Goal: Task Accomplishment & Management: Manage account settings

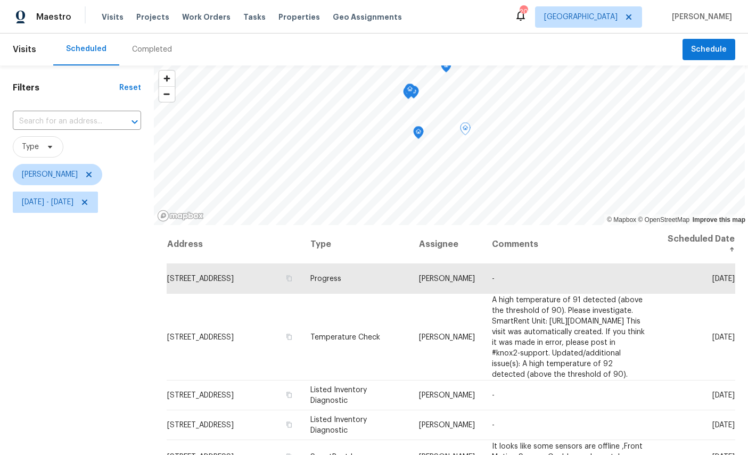
scroll to position [25, 0]
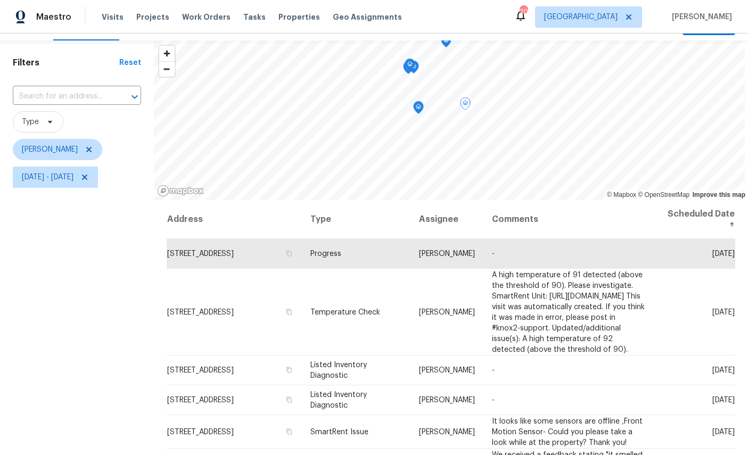
click at [423, 108] on icon "Map marker" at bounding box center [419, 108] width 10 height 12
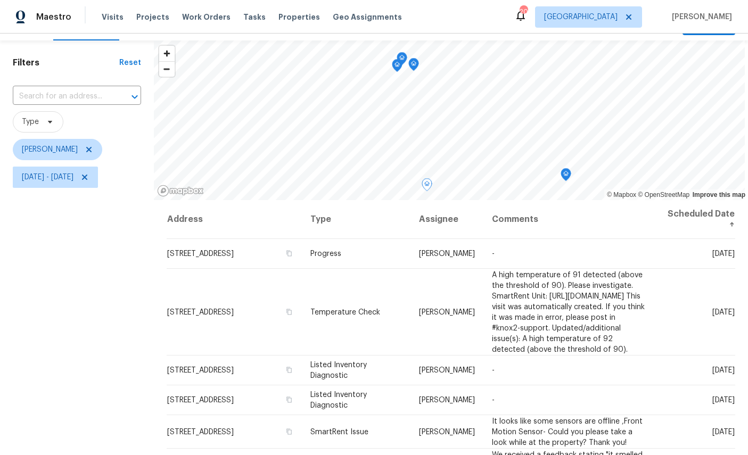
click at [419, 64] on icon "Map marker" at bounding box center [414, 65] width 10 height 12
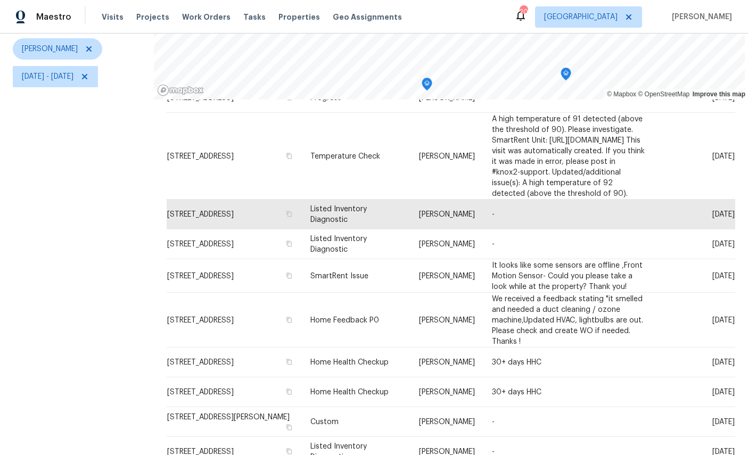
scroll to position [55, 0]
click at [0, 0] on icon at bounding box center [0, 0] width 0 height 0
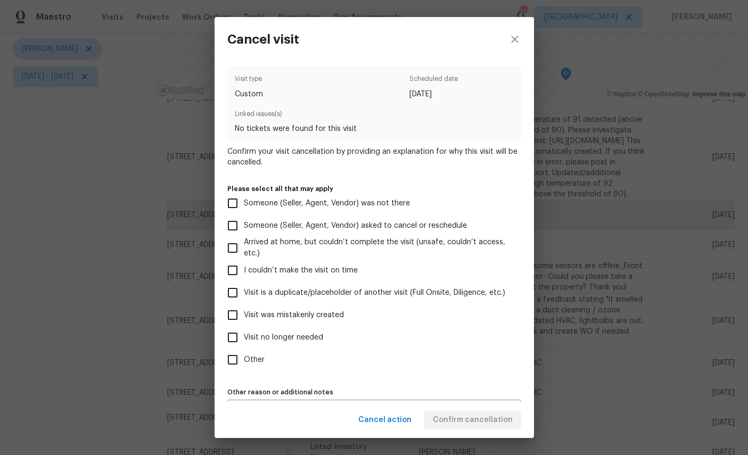
click at [296, 342] on span "Visit no longer needed" at bounding box center [283, 337] width 79 height 11
click at [244, 342] on input "Visit no longer needed" at bounding box center [233, 337] width 22 height 22
checkbox input "true"
click at [473, 414] on div "Cancel action Confirm cancellation" at bounding box center [375, 420] width 320 height 37
click at [481, 361] on label "Other" at bounding box center [367, 360] width 291 height 22
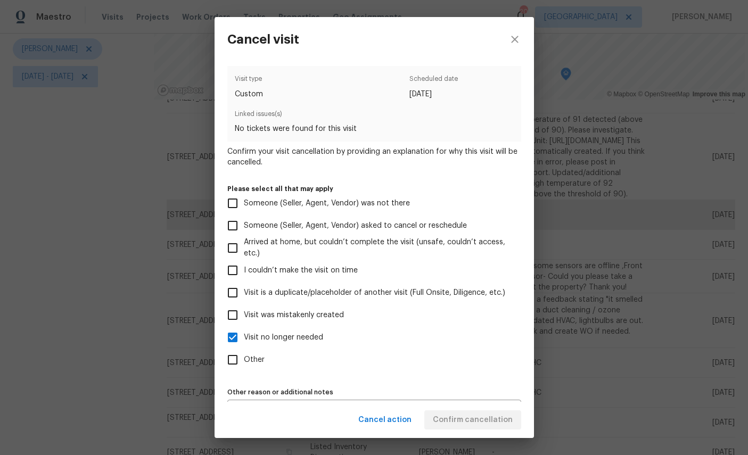
click at [244, 361] on input "Other" at bounding box center [233, 360] width 22 height 22
click at [365, 370] on label "Other" at bounding box center [367, 360] width 291 height 22
click at [244, 370] on input "Other" at bounding box center [233, 360] width 22 height 22
checkbox input "false"
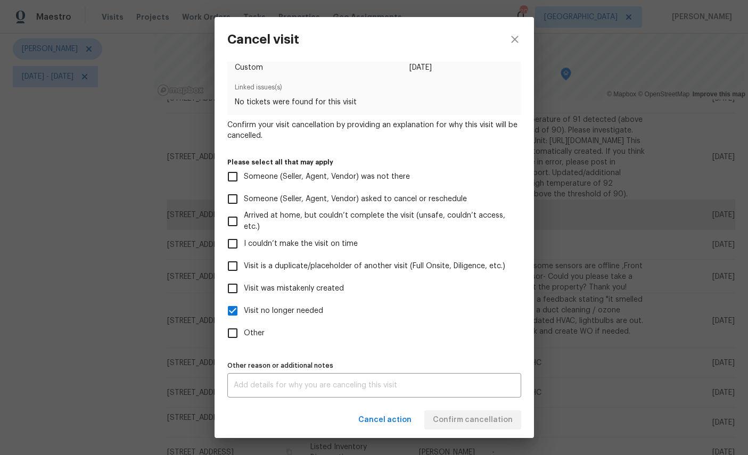
scroll to position [31, 0]
click at [446, 388] on textarea at bounding box center [374, 385] width 281 height 7
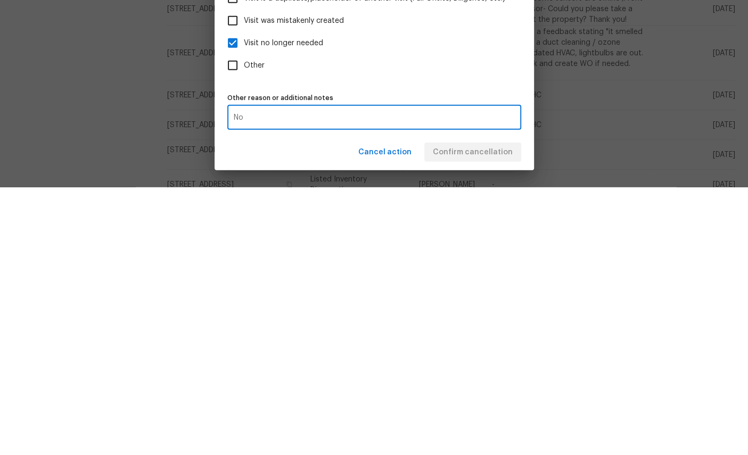
type textarea "N"
type textarea "Should’ve created progress visit."
click at [481, 402] on div "Cancel action Confirm cancellation" at bounding box center [375, 420] width 320 height 37
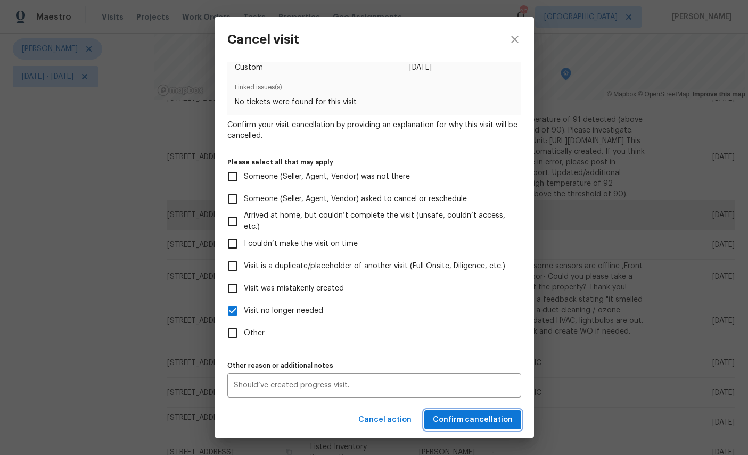
click at [473, 412] on button "Confirm cancellation" at bounding box center [472, 421] width 97 height 20
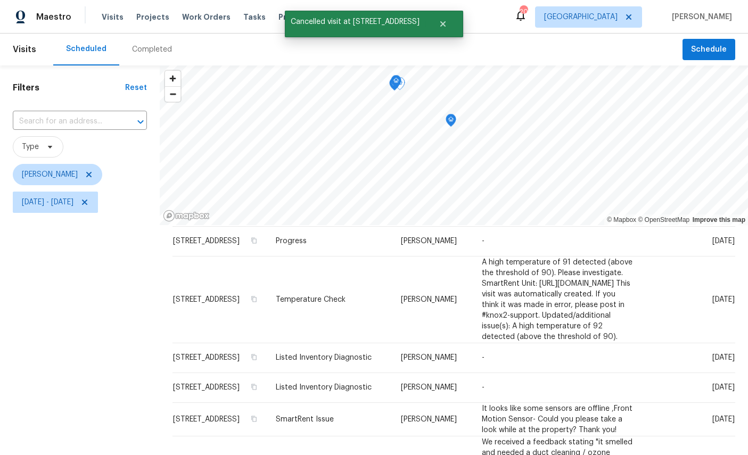
scroll to position [25, 0]
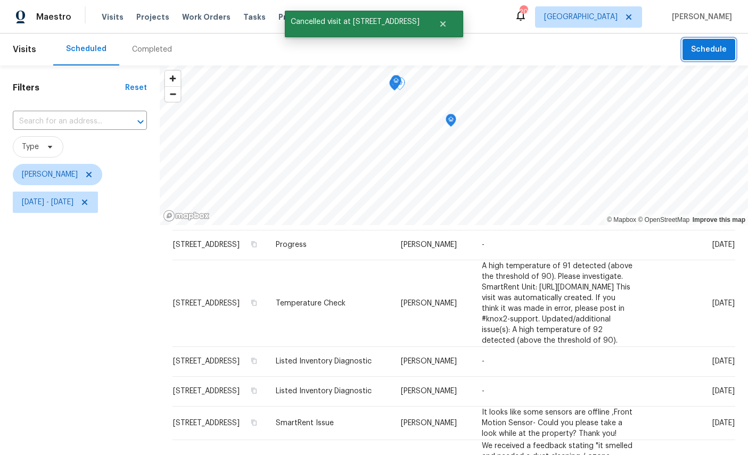
click at [710, 45] on span "Schedule" at bounding box center [709, 49] width 36 height 13
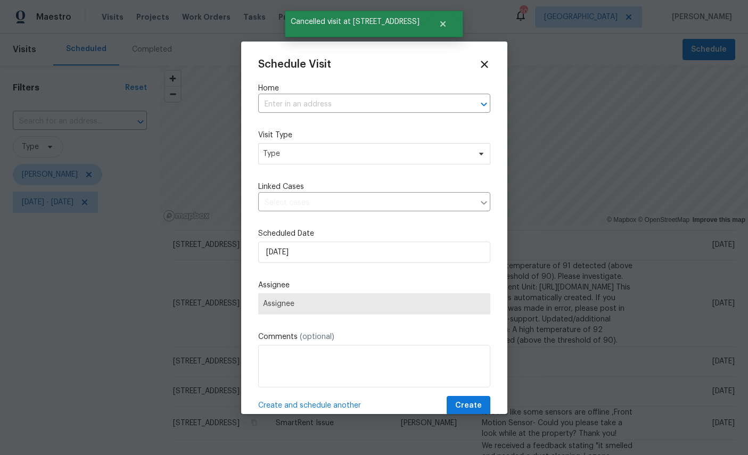
click at [371, 99] on input "text" at bounding box center [359, 104] width 202 height 17
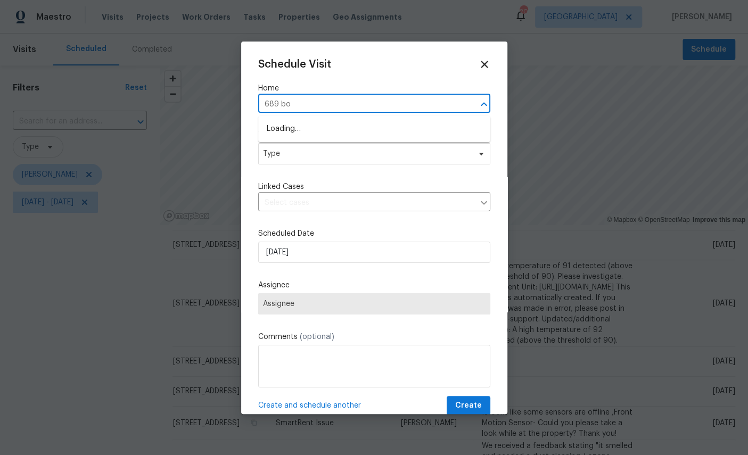
type input "689 box"
click at [363, 124] on li "689 Box Branch Cir, Saint Johns, FL 32259" at bounding box center [374, 129] width 232 height 18
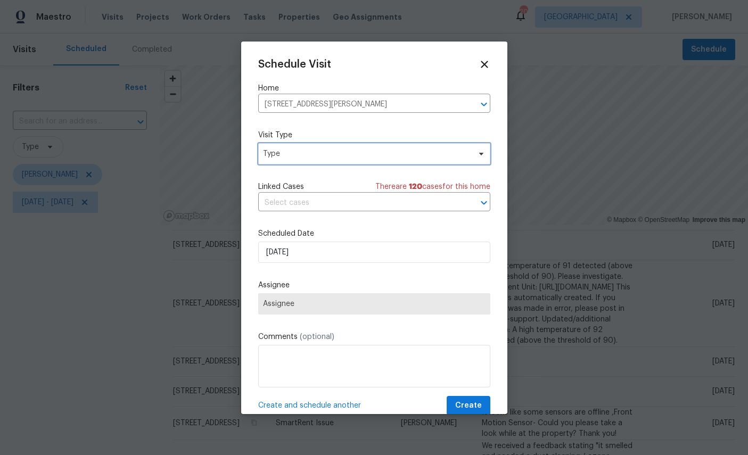
click at [389, 151] on span "Type" at bounding box center [366, 154] width 207 height 11
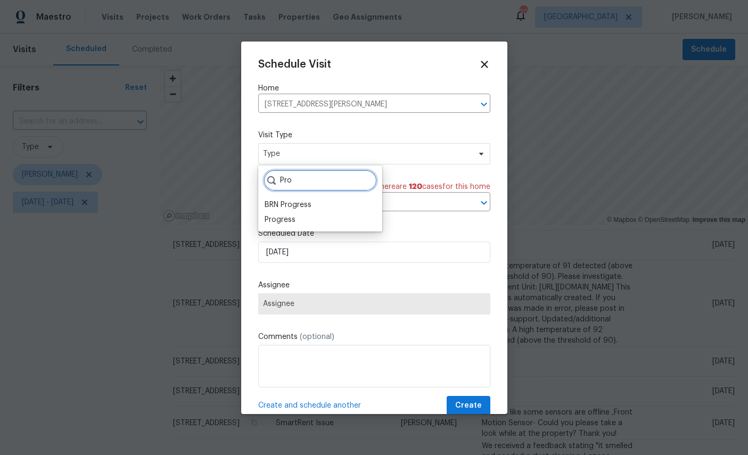
type input "Pro"
click at [281, 219] on div "Progress" at bounding box center [280, 220] width 31 height 11
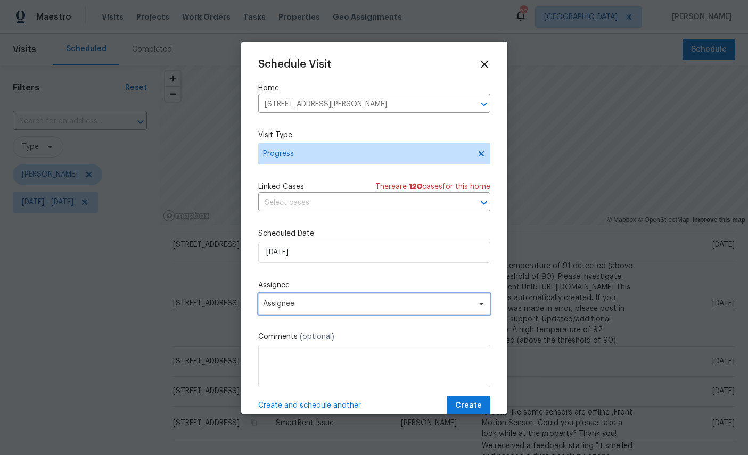
click at [352, 305] on span "Assignee" at bounding box center [367, 304] width 209 height 9
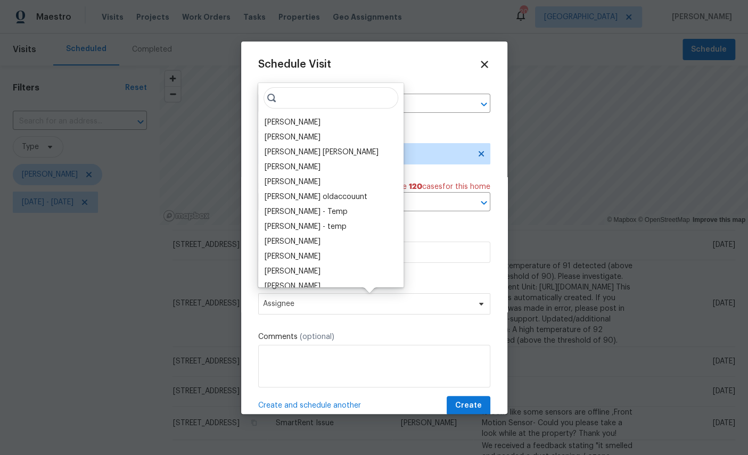
click at [300, 108] on input "search" at bounding box center [331, 97] width 135 height 21
click at [292, 119] on div "[PERSON_NAME]" at bounding box center [293, 122] width 56 height 11
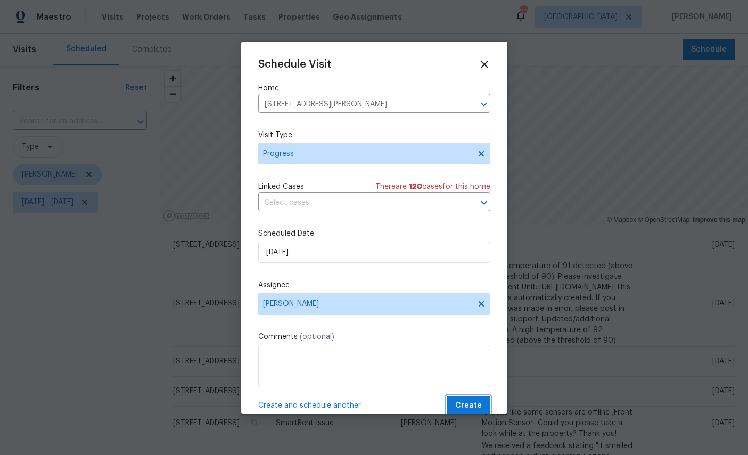
click at [475, 404] on span "Create" at bounding box center [468, 405] width 27 height 13
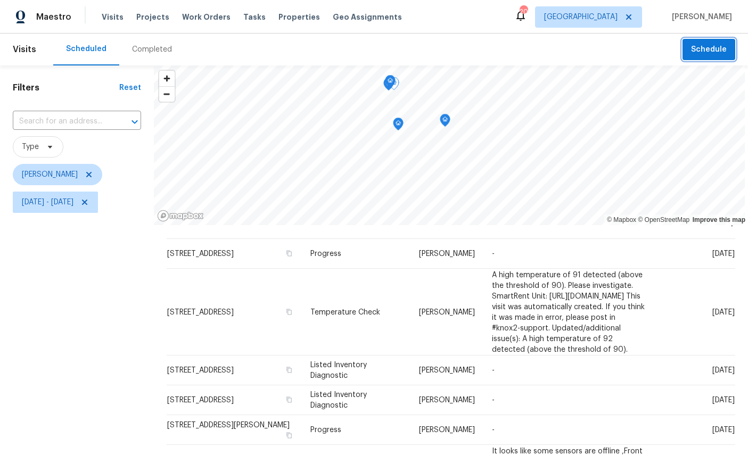
scroll to position [0, 0]
click at [448, 118] on icon "Map marker" at bounding box center [445, 118] width 5 height 3
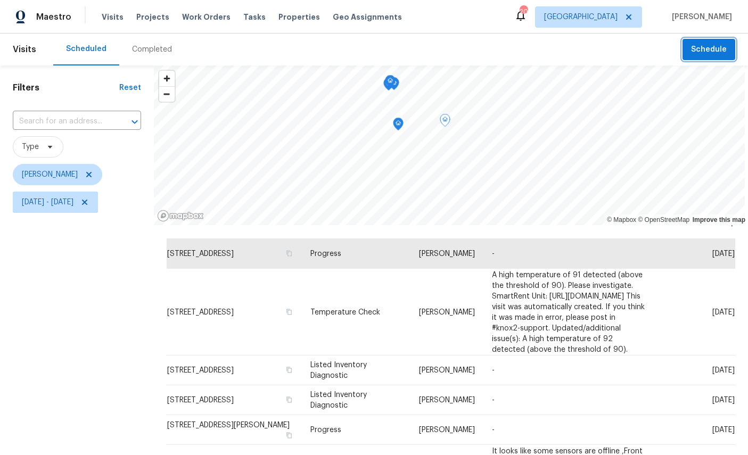
click at [397, 126] on icon "Map marker" at bounding box center [398, 124] width 11 height 13
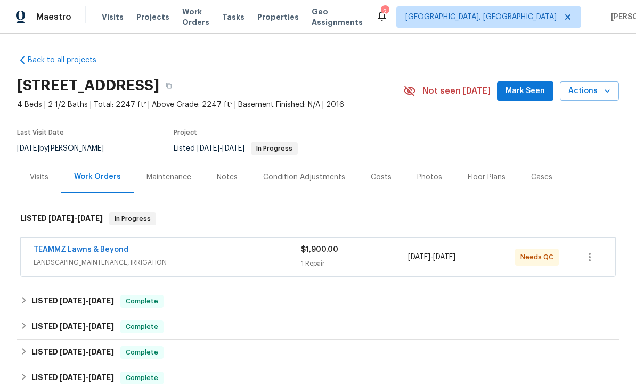
click at [528, 93] on span "Mark Seen" at bounding box center [524, 91] width 39 height 13
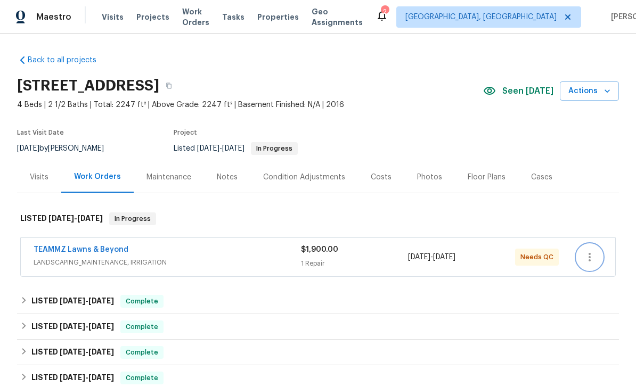
click at [592, 258] on icon "button" at bounding box center [589, 257] width 13 height 13
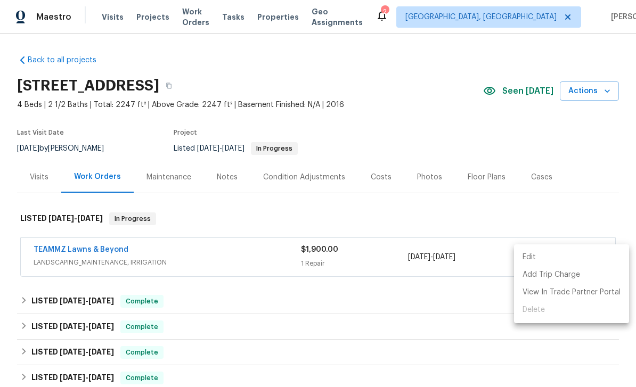
click at [559, 160] on div at bounding box center [318, 193] width 636 height 387
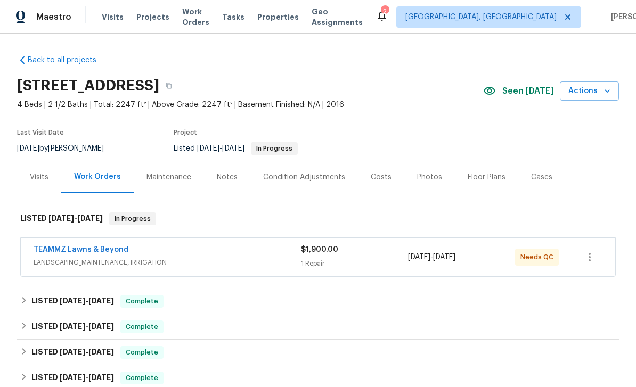
click at [42, 248] on link "TEAMMZ Lawns & Beyond" at bounding box center [81, 249] width 95 height 7
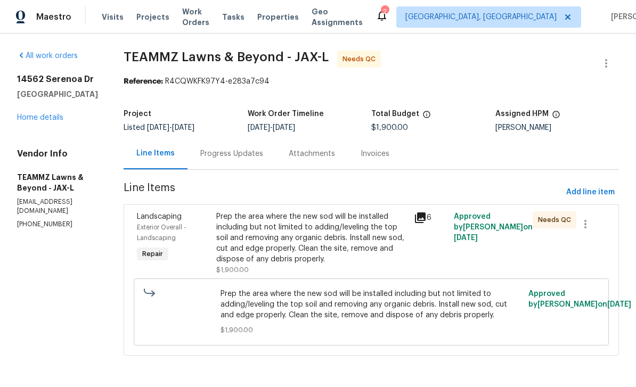
click at [179, 217] on span "Landscaping" at bounding box center [159, 216] width 45 height 7
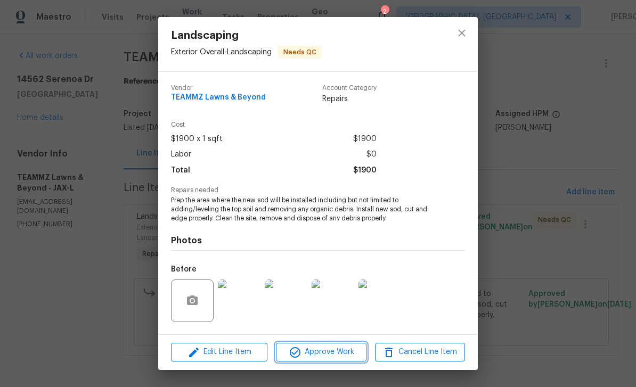
click at [329, 349] on span "Approve Work" at bounding box center [321, 352] width 84 height 13
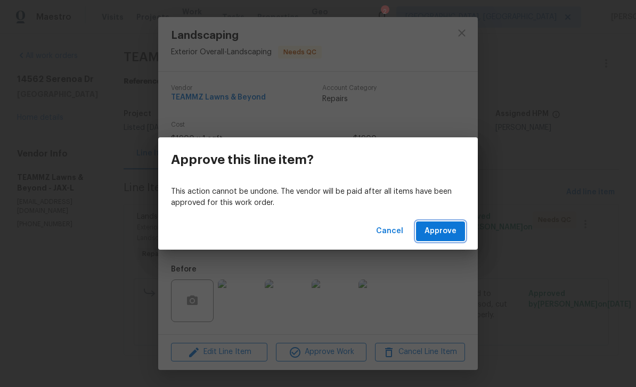
click at [446, 234] on span "Approve" at bounding box center [440, 231] width 32 height 13
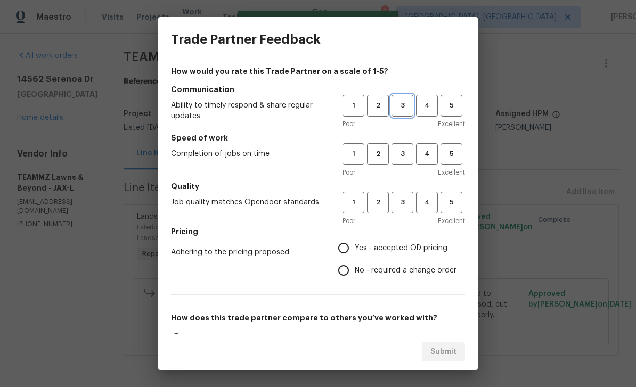
click at [403, 107] on span "3" at bounding box center [403, 106] width 20 height 12
click at [420, 155] on span "4" at bounding box center [427, 154] width 20 height 12
click at [423, 203] on span "4" at bounding box center [427, 203] width 20 height 12
click at [373, 104] on span "2" at bounding box center [378, 106] width 20 height 12
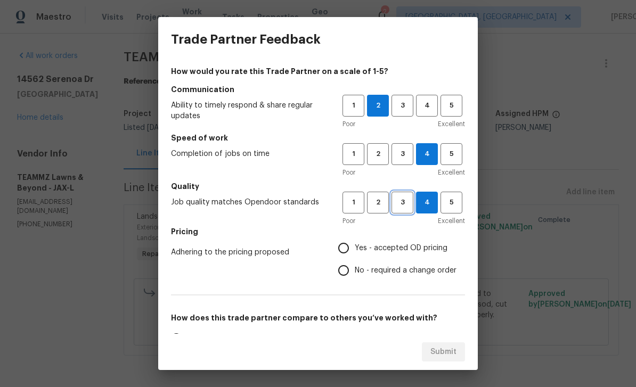
click at [400, 203] on span "3" at bounding box center [403, 203] width 20 height 12
click at [391, 248] on span "Yes - accepted OD pricing" at bounding box center [401, 248] width 93 height 11
click at [355, 248] on input "Yes - accepted OD pricing" at bounding box center [343, 248] width 22 height 22
radio input "true"
click at [424, 206] on span "4" at bounding box center [427, 203] width 20 height 12
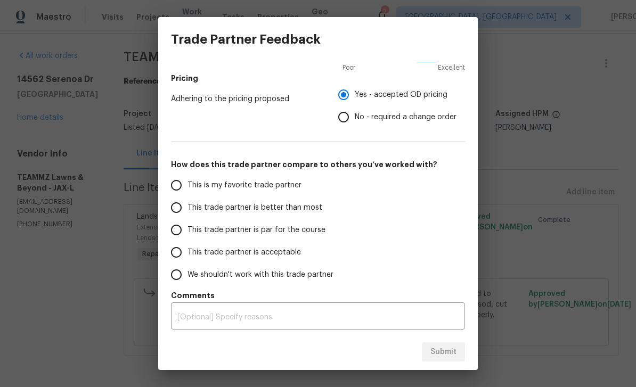
scroll to position [153, 0]
click at [182, 193] on input "This is my favorite trade partner" at bounding box center [176, 185] width 22 height 22
click at [446, 349] on span "Submit" at bounding box center [443, 352] width 26 height 13
radio input "true"
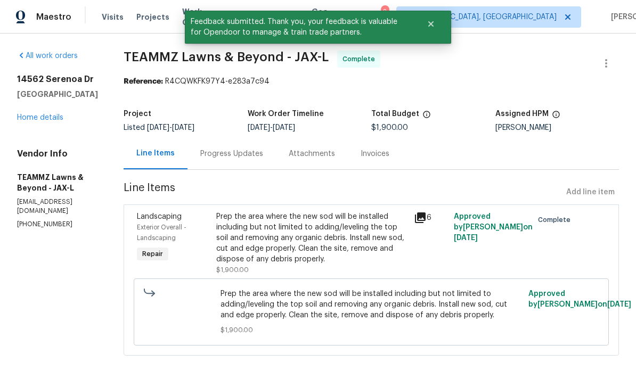
click at [38, 108] on div "14562 Serenoa Dr Jacksonville, FL 32258 Home details" at bounding box center [57, 98] width 81 height 49
click at [48, 114] on link "Home details" at bounding box center [40, 117] width 46 height 7
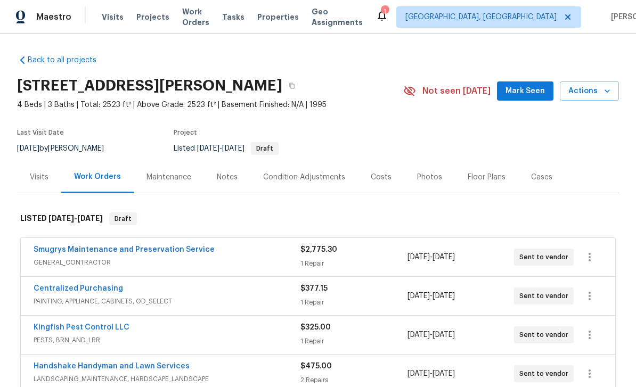
scroll to position [194, 0]
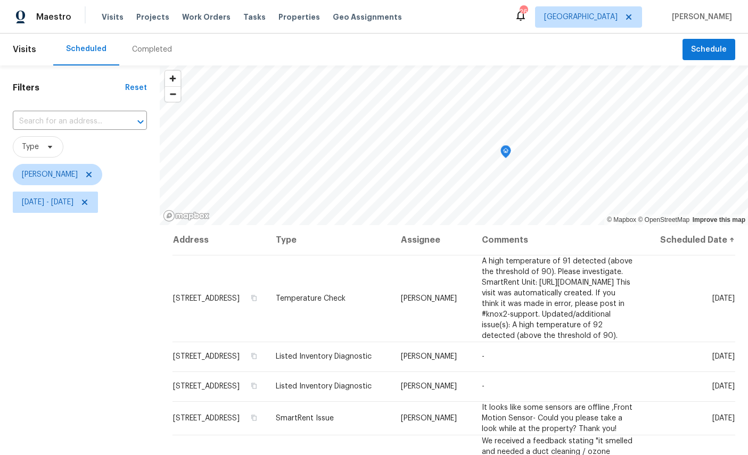
click at [504, 153] on icon "Map marker" at bounding box center [506, 152] width 10 height 12
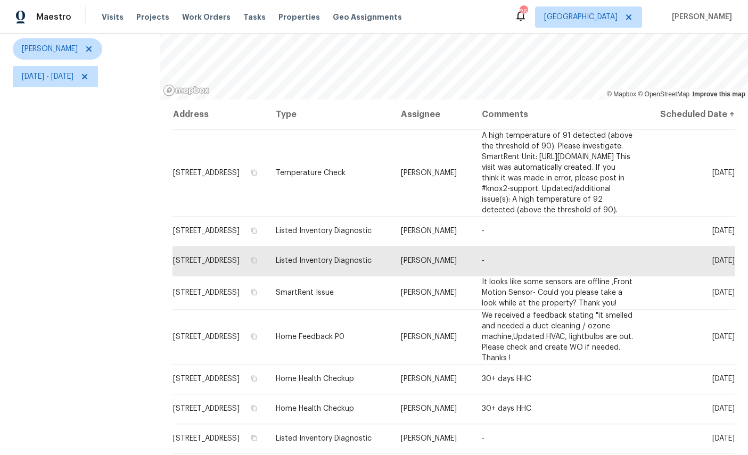
scroll to position [40, 0]
click at [0, 0] on icon at bounding box center [0, 0] width 0 height 0
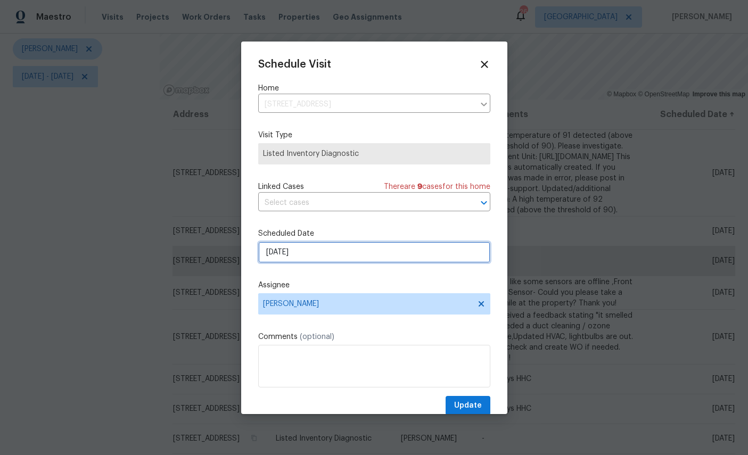
click at [346, 255] on input "8/13/2025" at bounding box center [374, 252] width 232 height 21
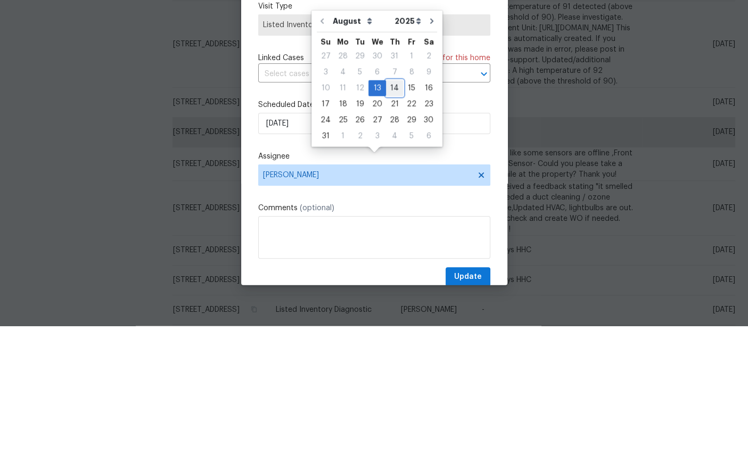
click at [388, 210] on div "14" at bounding box center [394, 217] width 17 height 15
type input "8/14/2025"
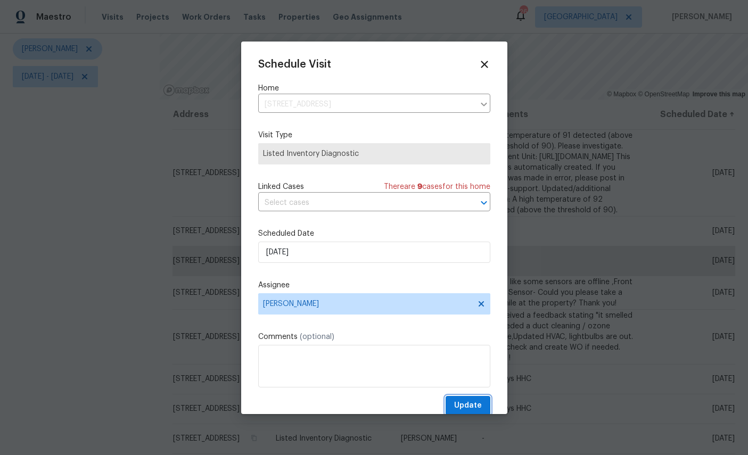
click at [469, 407] on span "Update" at bounding box center [468, 405] width 28 height 13
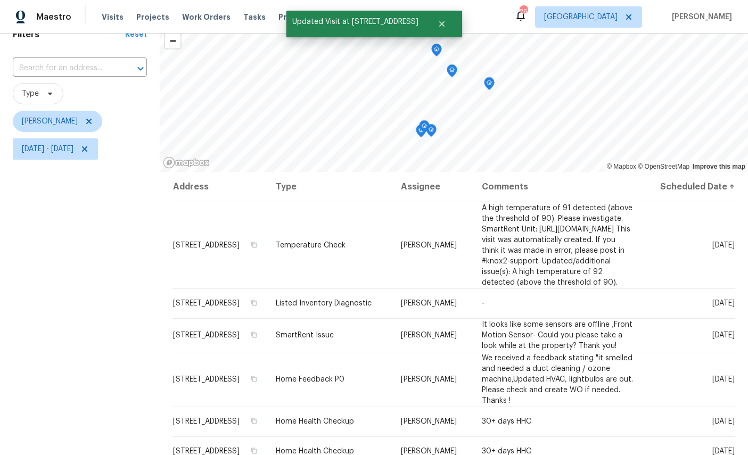
scroll to position [50, 0]
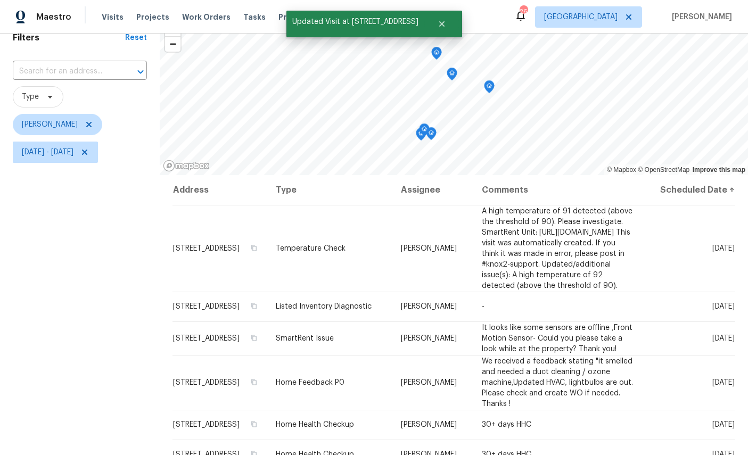
click at [99, 271] on div "Filters Reset ​ Type William Sparks Sun, Aug 10 - Wed, Aug 13" at bounding box center [80, 277] width 160 height 524
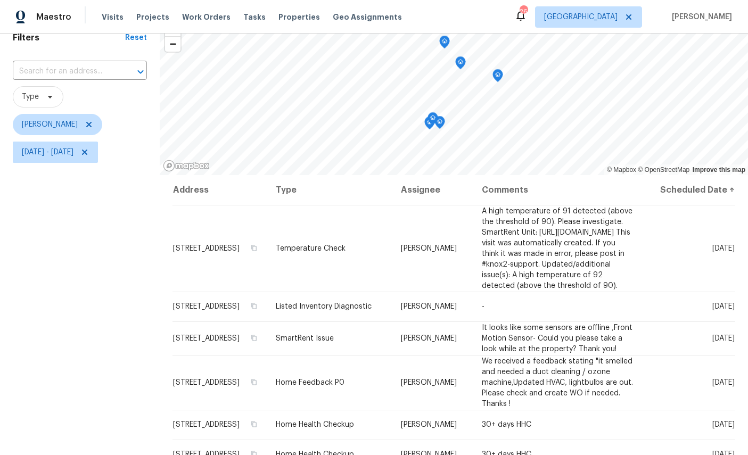
click at [425, 117] on icon "Map marker" at bounding box center [430, 123] width 10 height 12
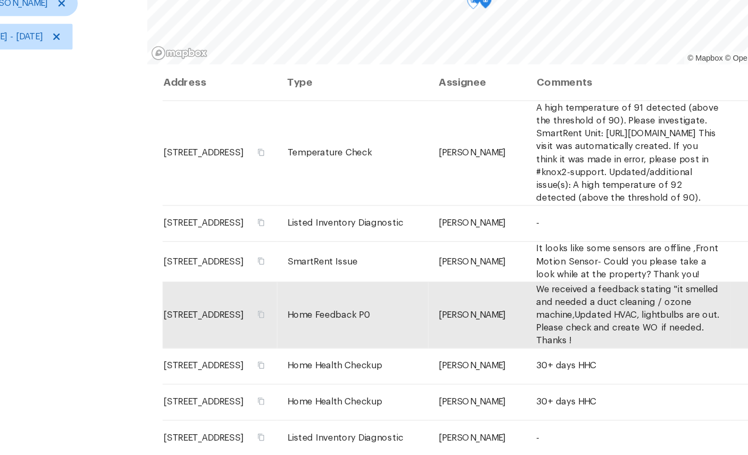
scroll to position [126, 0]
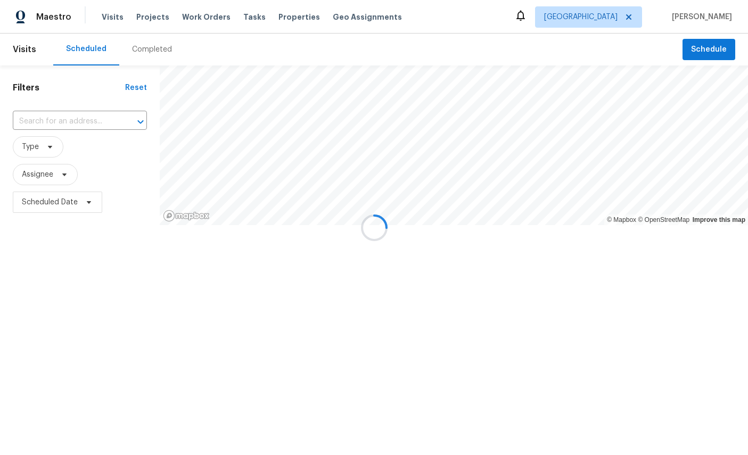
scroll to position [78, 0]
